Goal: Transaction & Acquisition: Purchase product/service

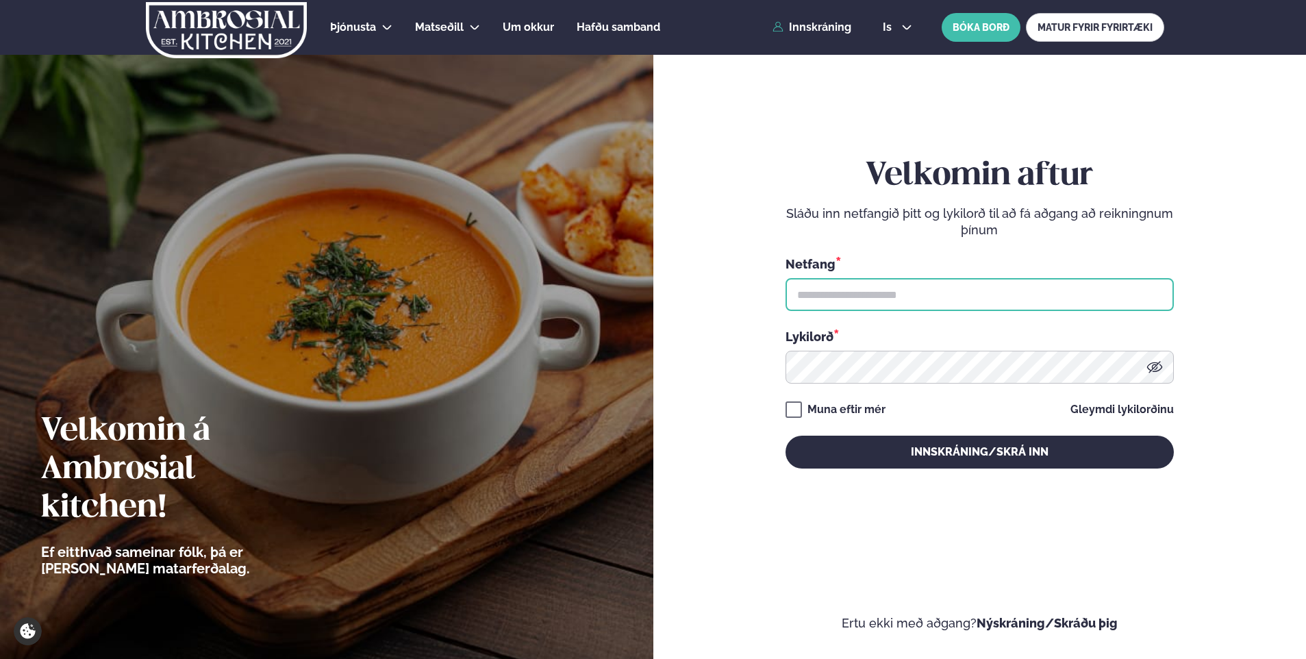
click at [849, 292] on input "text" at bounding box center [980, 294] width 388 height 33
type input "**********"
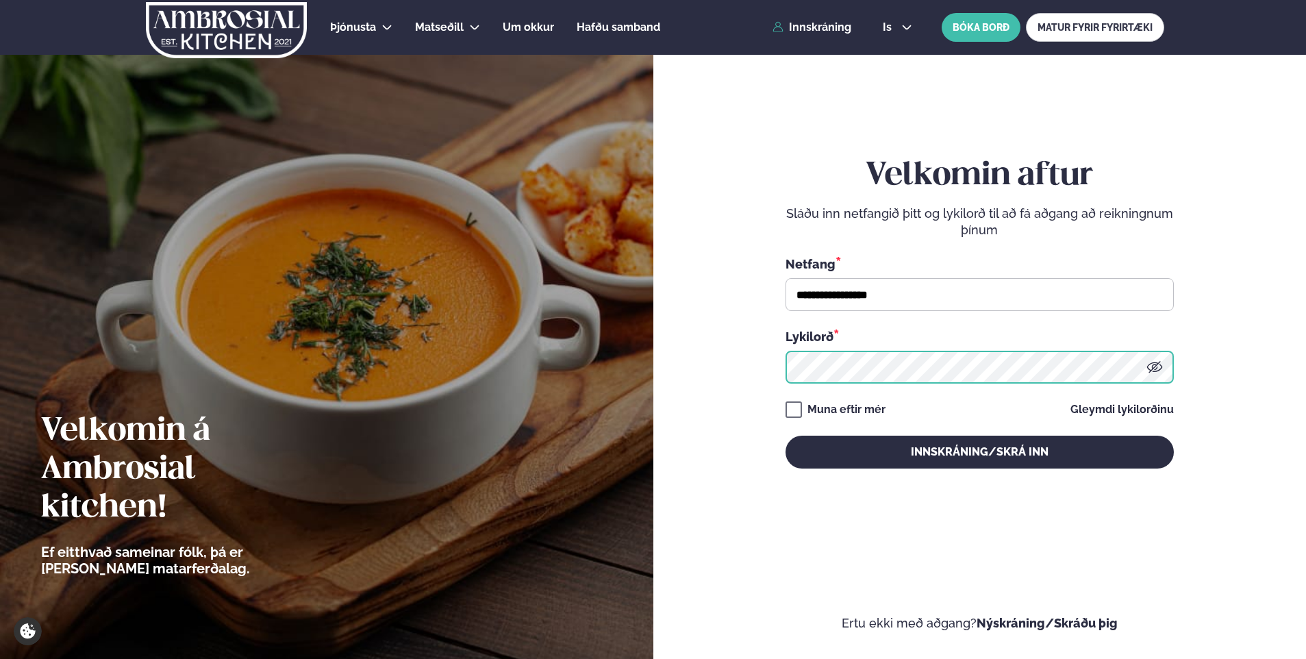
click at [786, 436] on button "Innskráning/Skrá inn" at bounding box center [980, 452] width 388 height 33
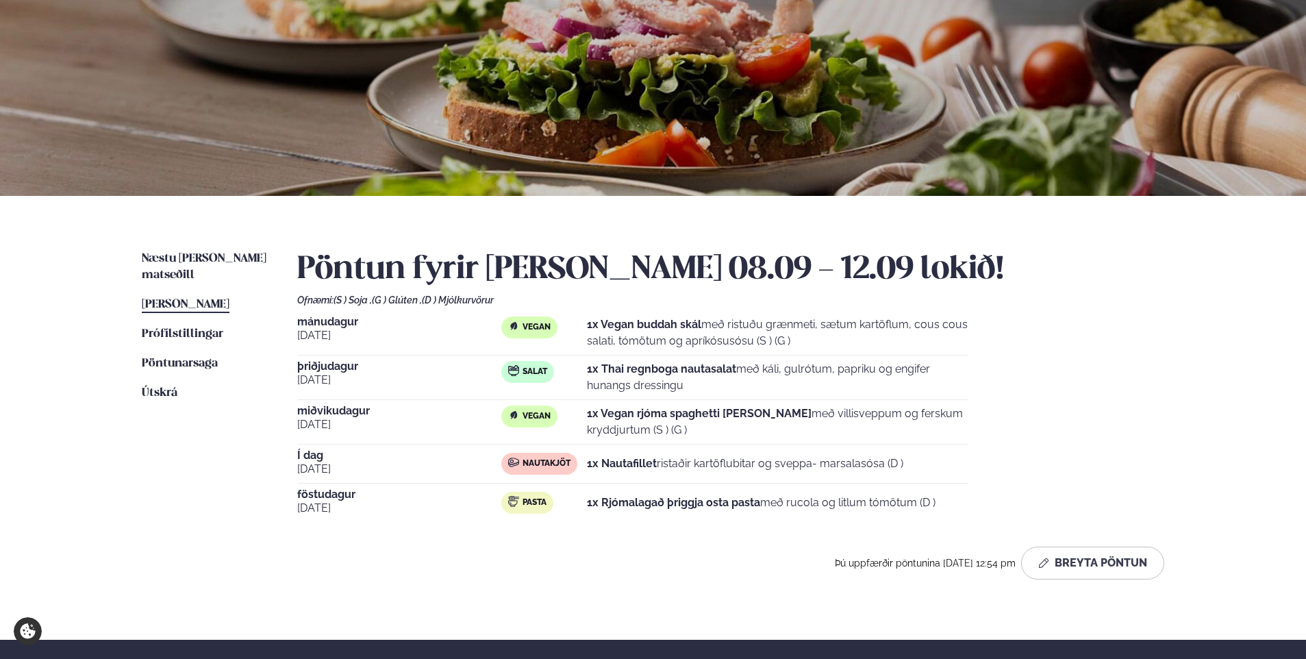
scroll to position [137, 0]
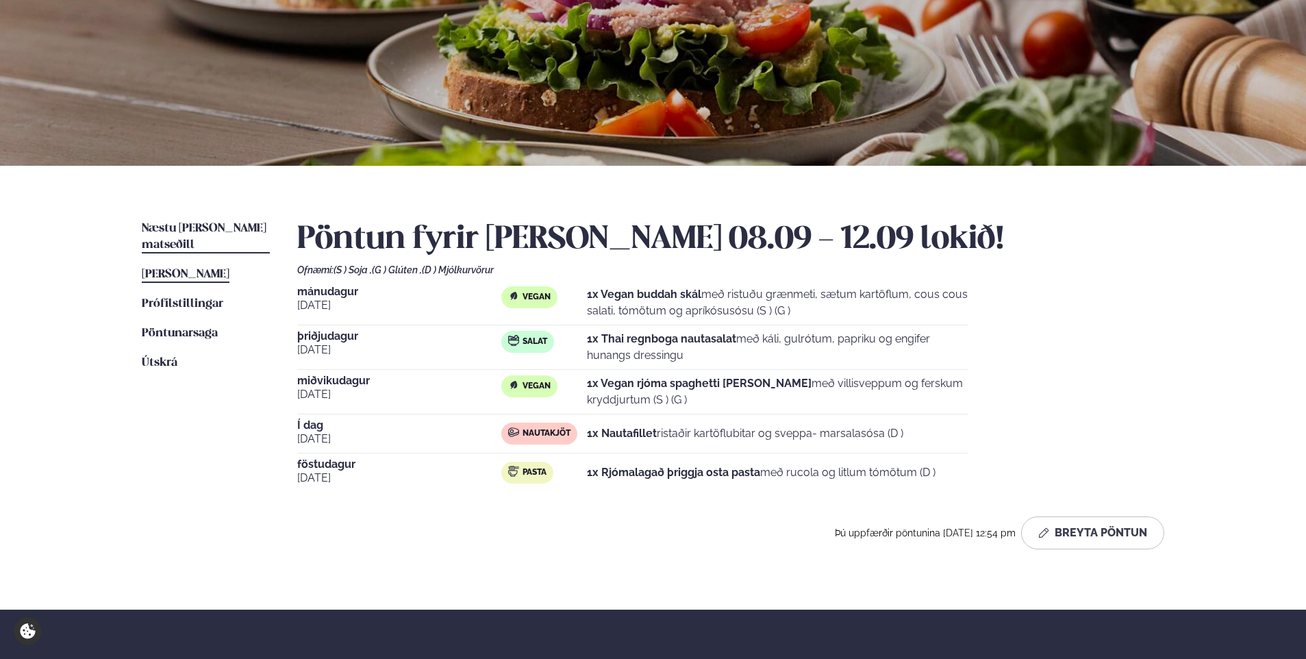
click at [191, 227] on span "Næstu [PERSON_NAME] matseðill" at bounding box center [204, 237] width 125 height 28
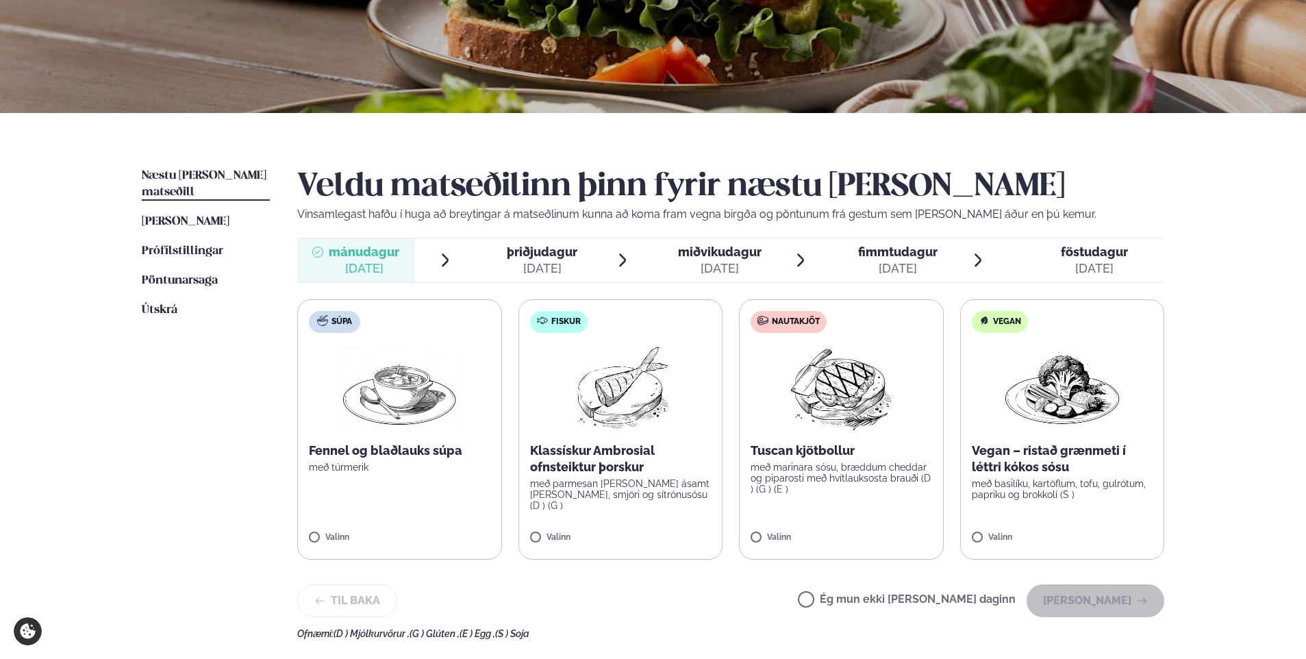
scroll to position [205, 0]
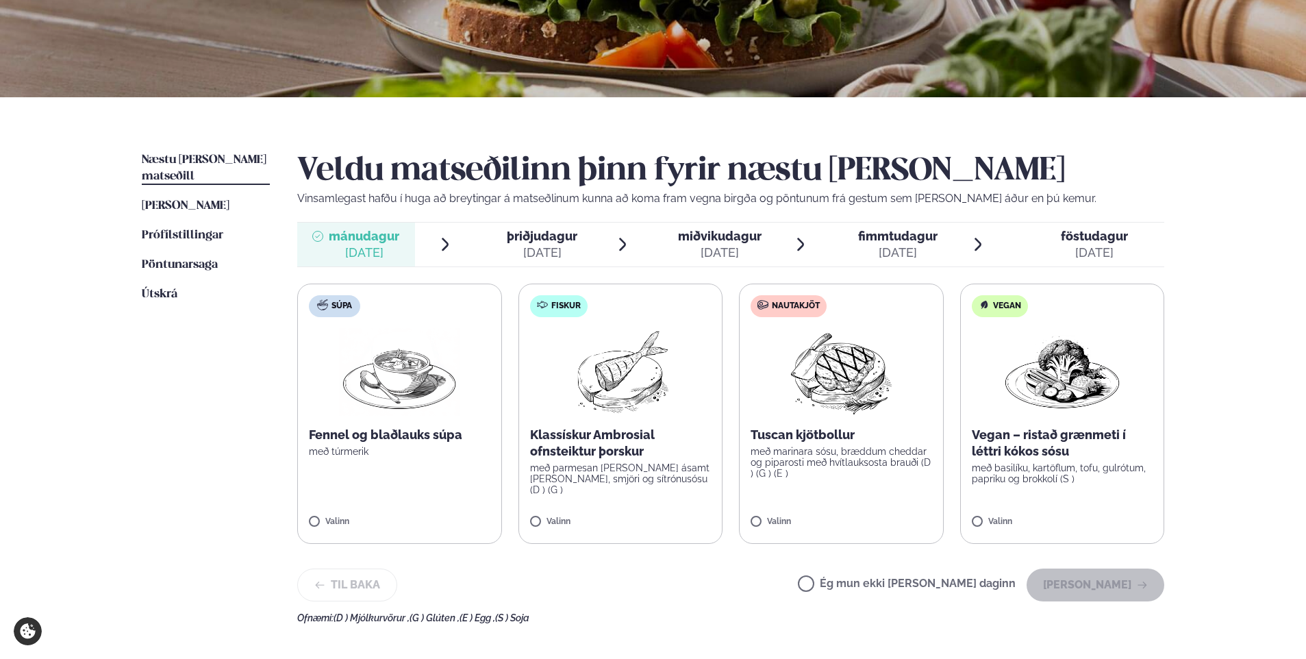
click at [756, 516] on label "Nautakjöt Tuscan kjötbollur með marinara sósu, bræddum cheddar og piparosti með…" at bounding box center [841, 414] width 205 height 260
click at [1115, 576] on button "[PERSON_NAME]" at bounding box center [1096, 584] width 138 height 33
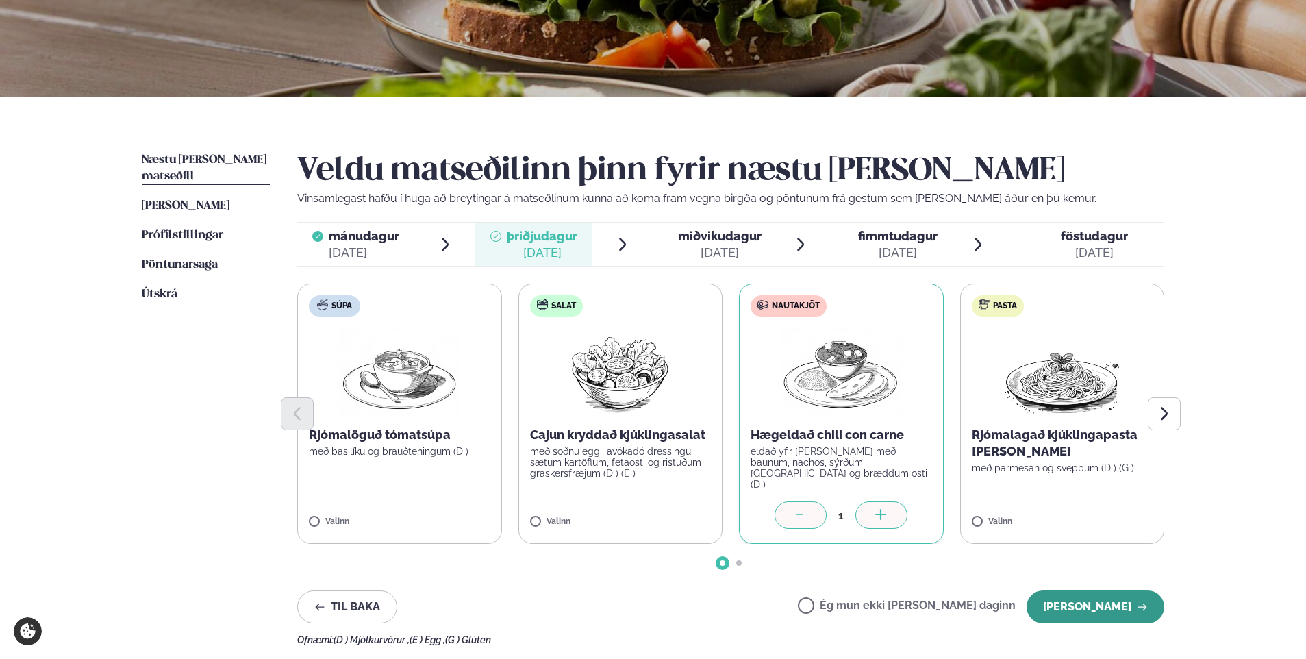
click at [1096, 600] on button "[PERSON_NAME]" at bounding box center [1096, 606] width 138 height 33
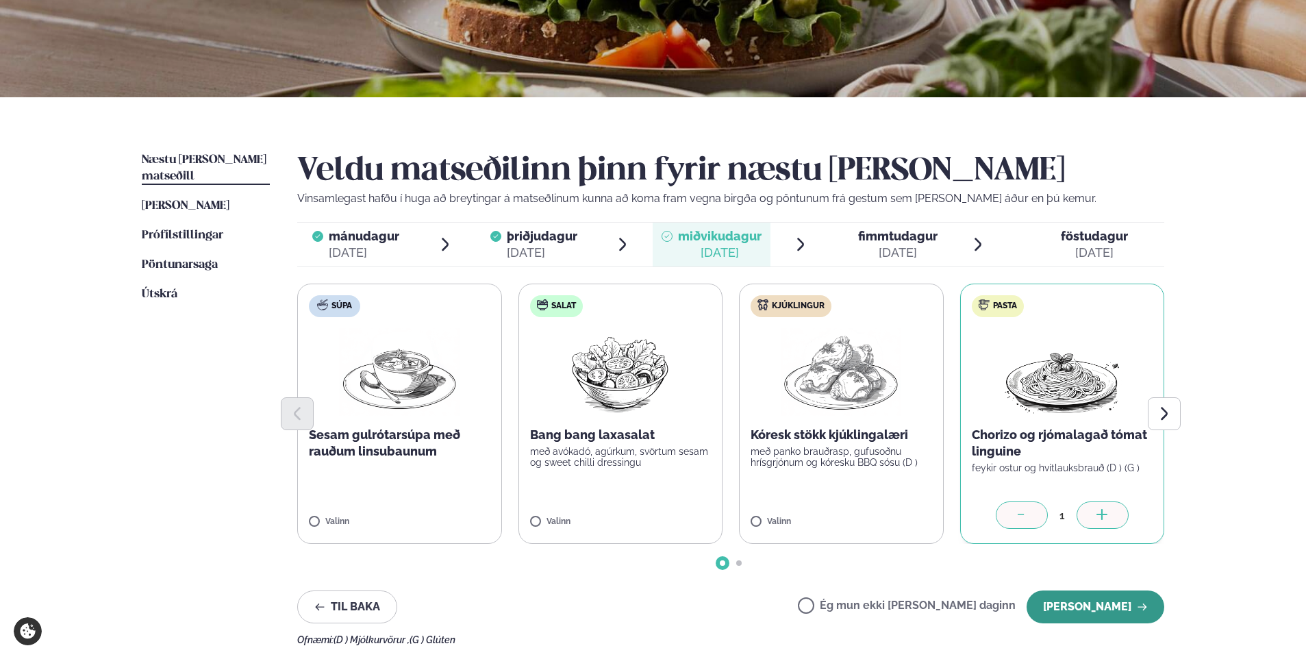
click at [1053, 605] on button "[PERSON_NAME]" at bounding box center [1096, 606] width 138 height 33
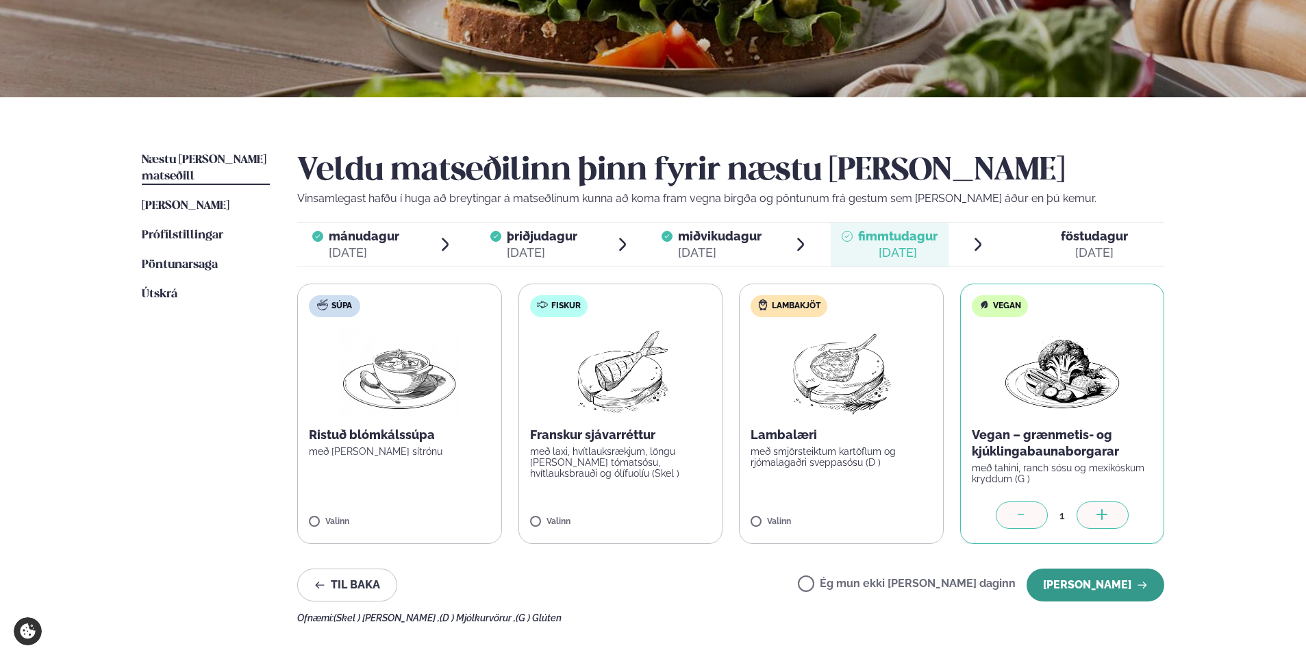
click at [1103, 577] on button "[PERSON_NAME]" at bounding box center [1096, 584] width 138 height 33
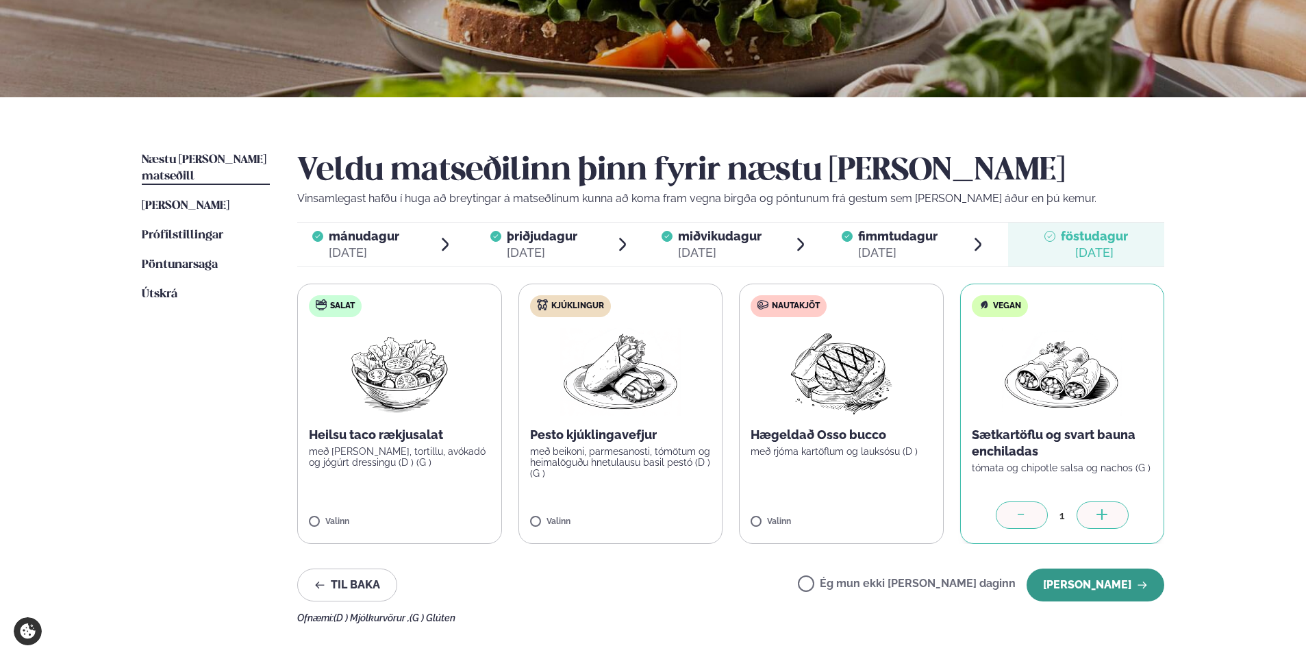
click at [1086, 584] on button "[PERSON_NAME]" at bounding box center [1096, 584] width 138 height 33
